Goal: Navigation & Orientation: Find specific page/section

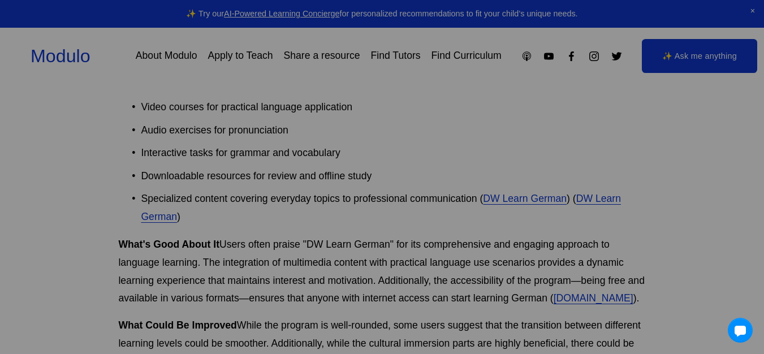
click at [312, 172] on p "Check out our brand-new global marketplace for modular learning at joinmodulo.c…" at bounding box center [382, 163] width 271 height 27
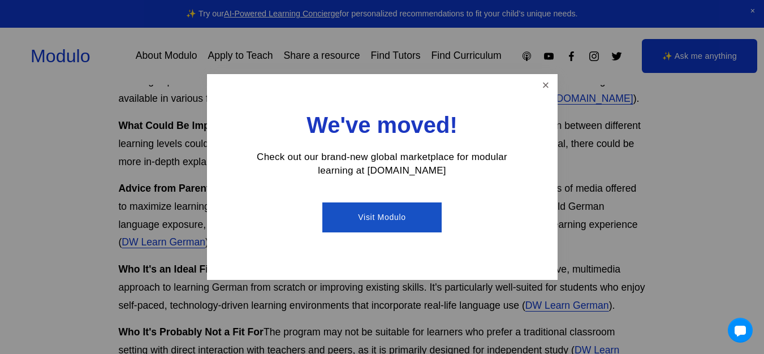
scroll to position [1100, 0]
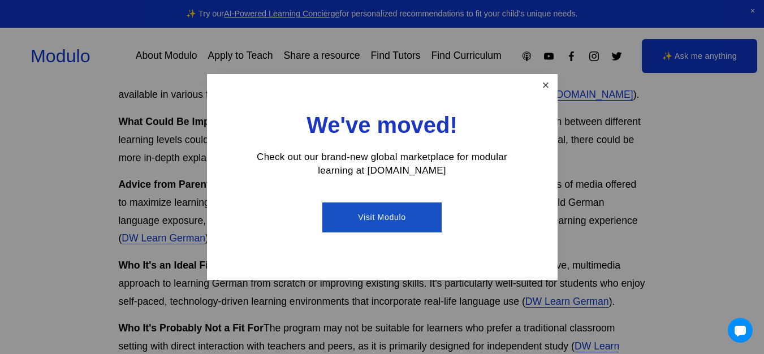
click at [547, 82] on link "Close" at bounding box center [545, 86] width 20 height 20
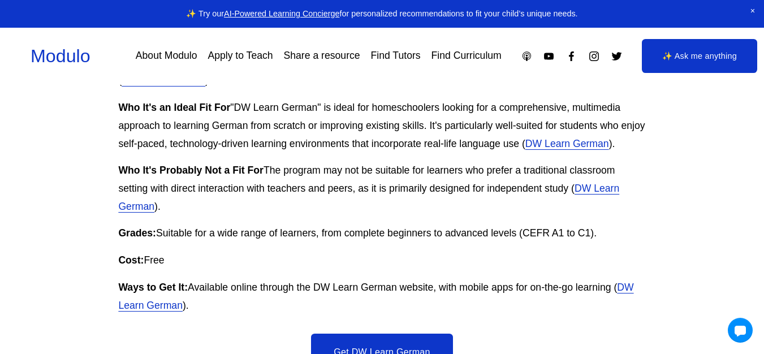
scroll to position [1258, 0]
click at [598, 182] on link "DW Learn German" at bounding box center [368, 196] width 501 height 29
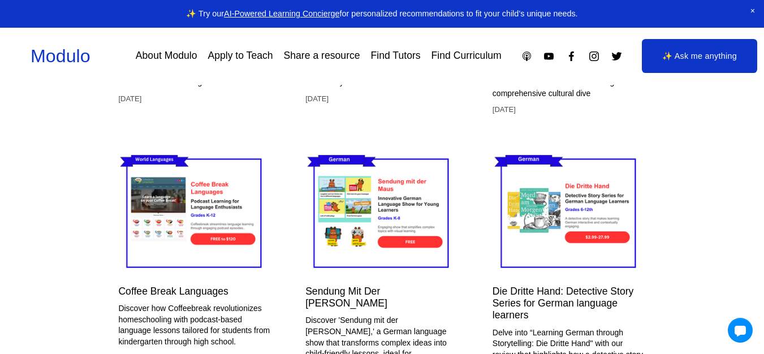
scroll to position [2208, 0]
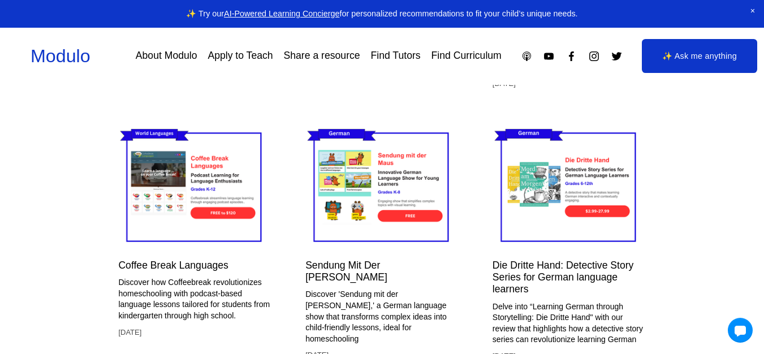
click at [393, 167] on img at bounding box center [381, 187] width 153 height 128
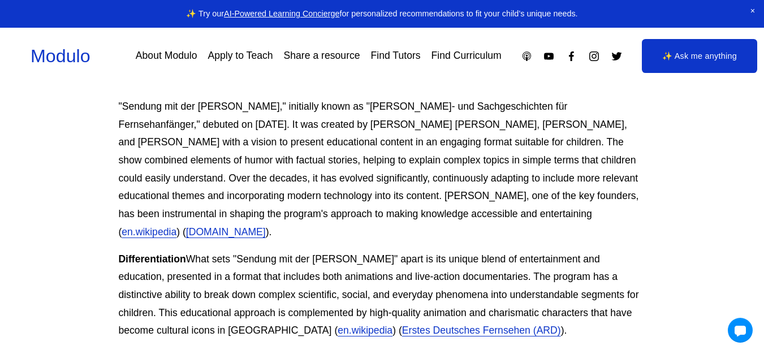
scroll to position [475, 0]
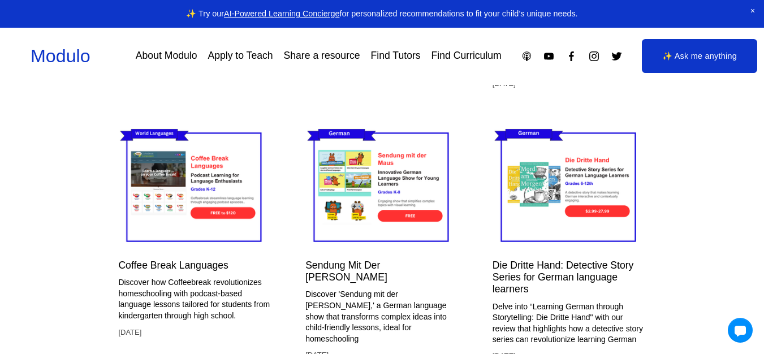
click at [315, 53] on link "Share a resource" at bounding box center [322, 56] width 76 height 20
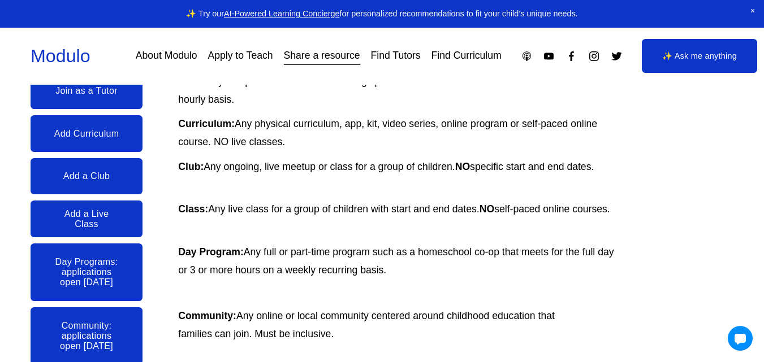
scroll to position [204, 0]
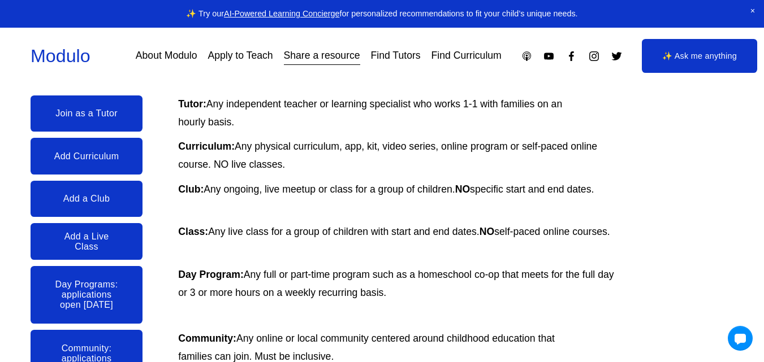
click at [85, 158] on link "Add Curriculum" at bounding box center [87, 156] width 112 height 36
click at [444, 54] on link "Find Curriculum" at bounding box center [466, 56] width 70 height 20
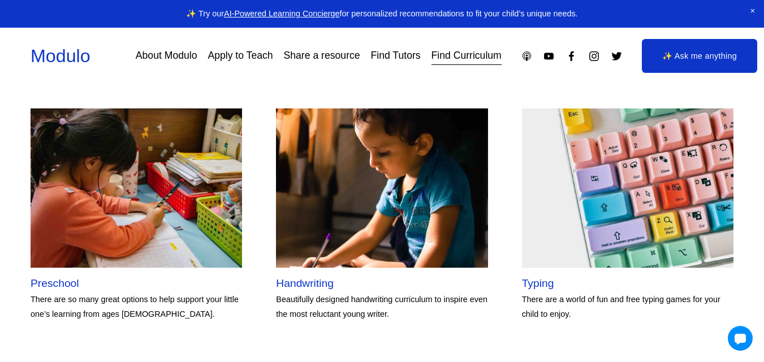
scroll to position [2149, 0]
